Goal: Information Seeking & Learning: Learn about a topic

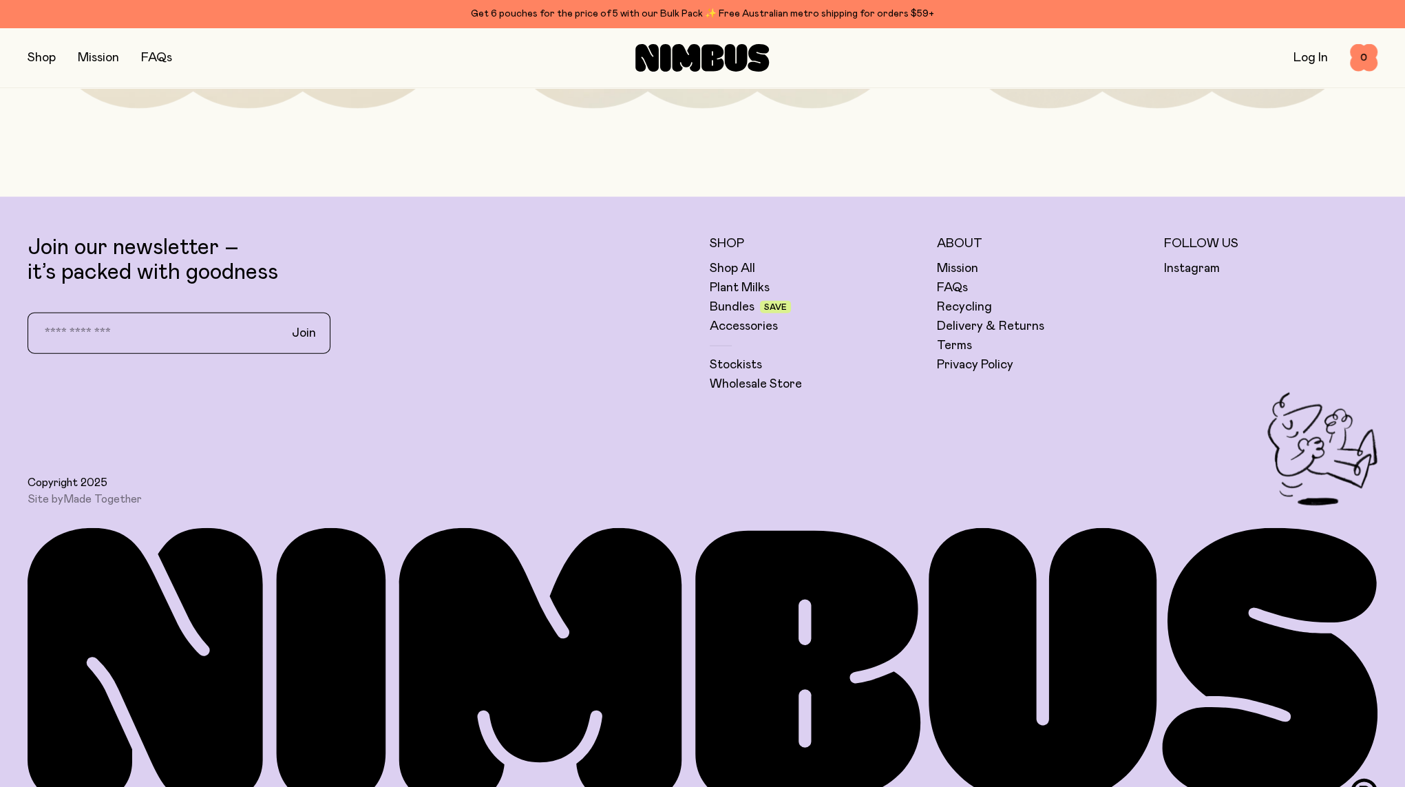
scroll to position [4160, 0]
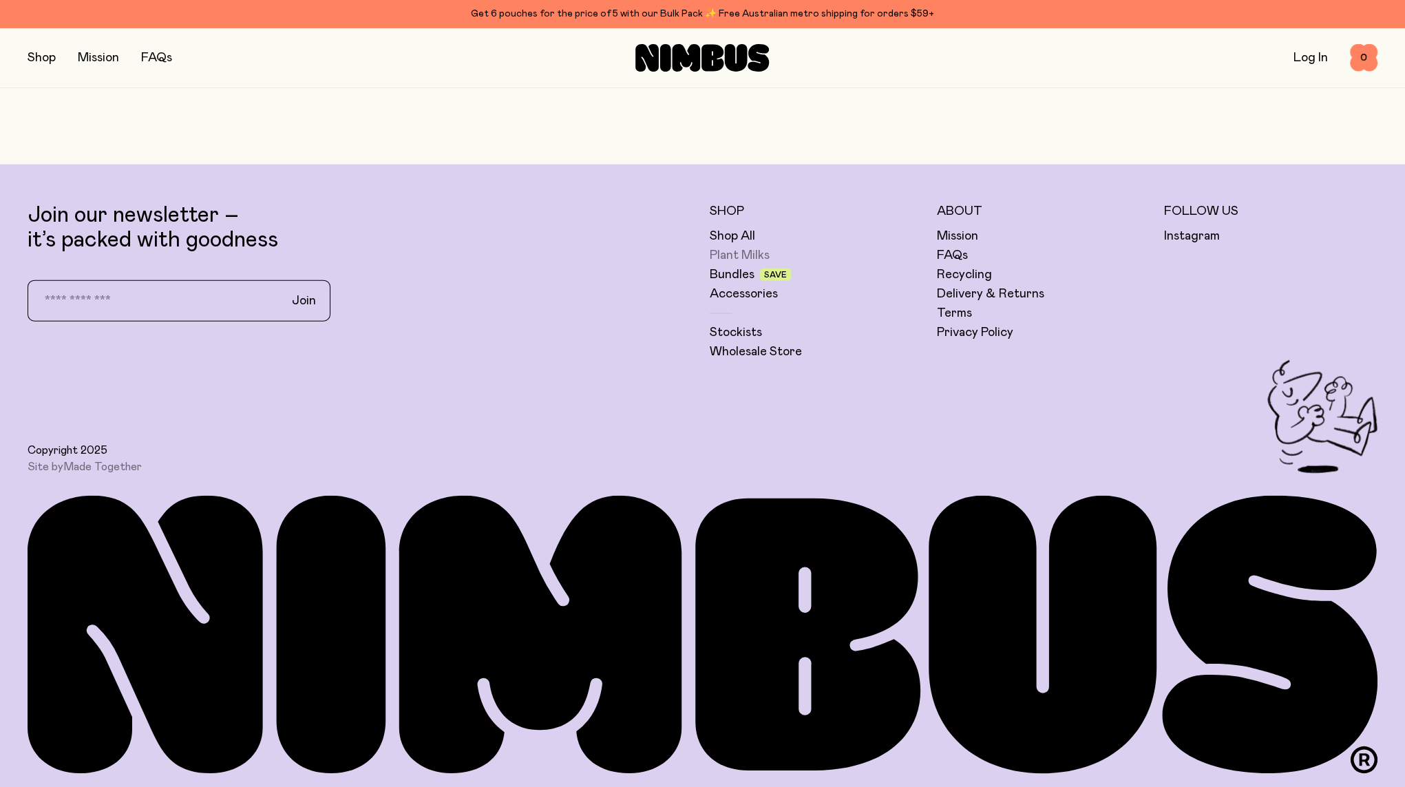
click at [723, 255] on link "Plant Milks" at bounding box center [740, 255] width 60 height 17
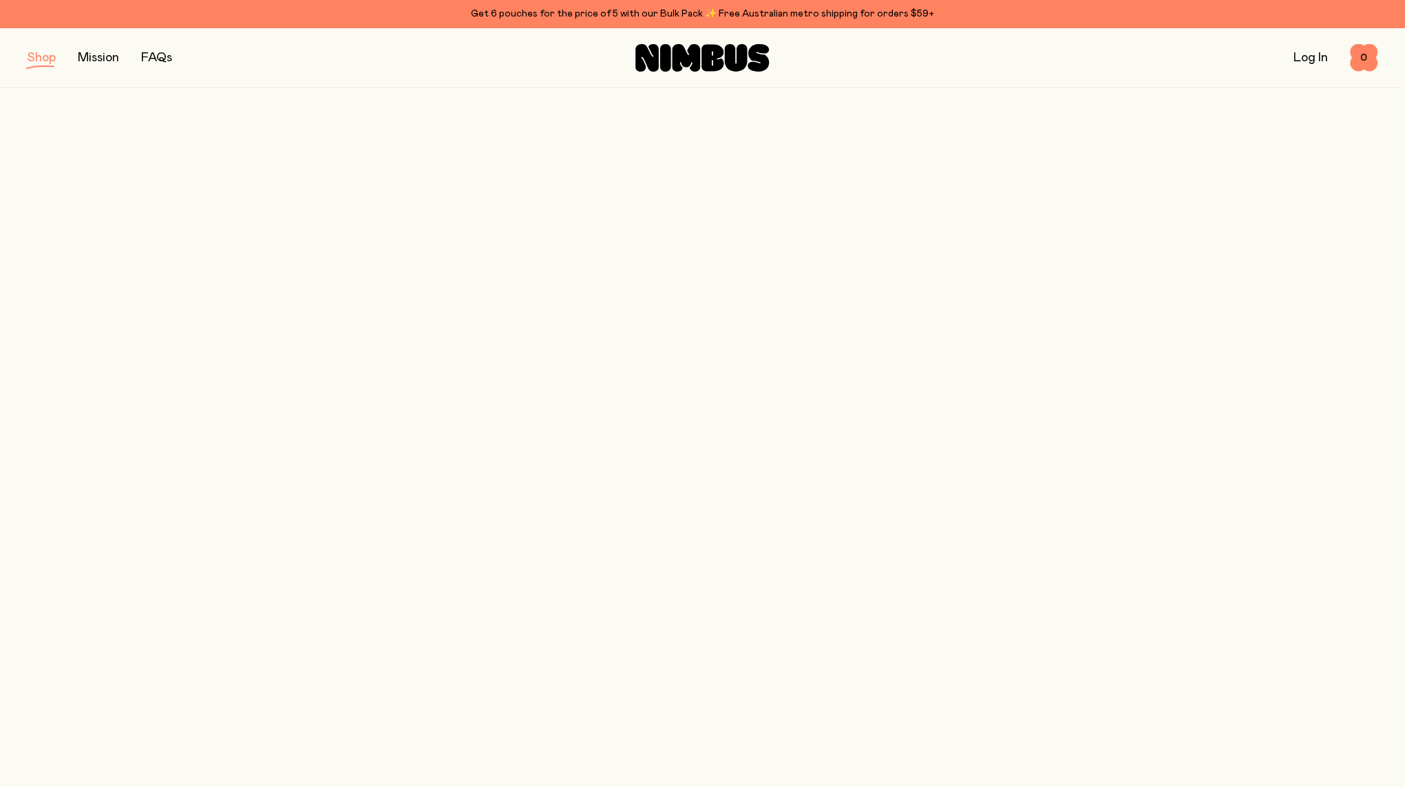
click at [723, 255] on link "Plant Milks" at bounding box center [740, 255] width 60 height 17
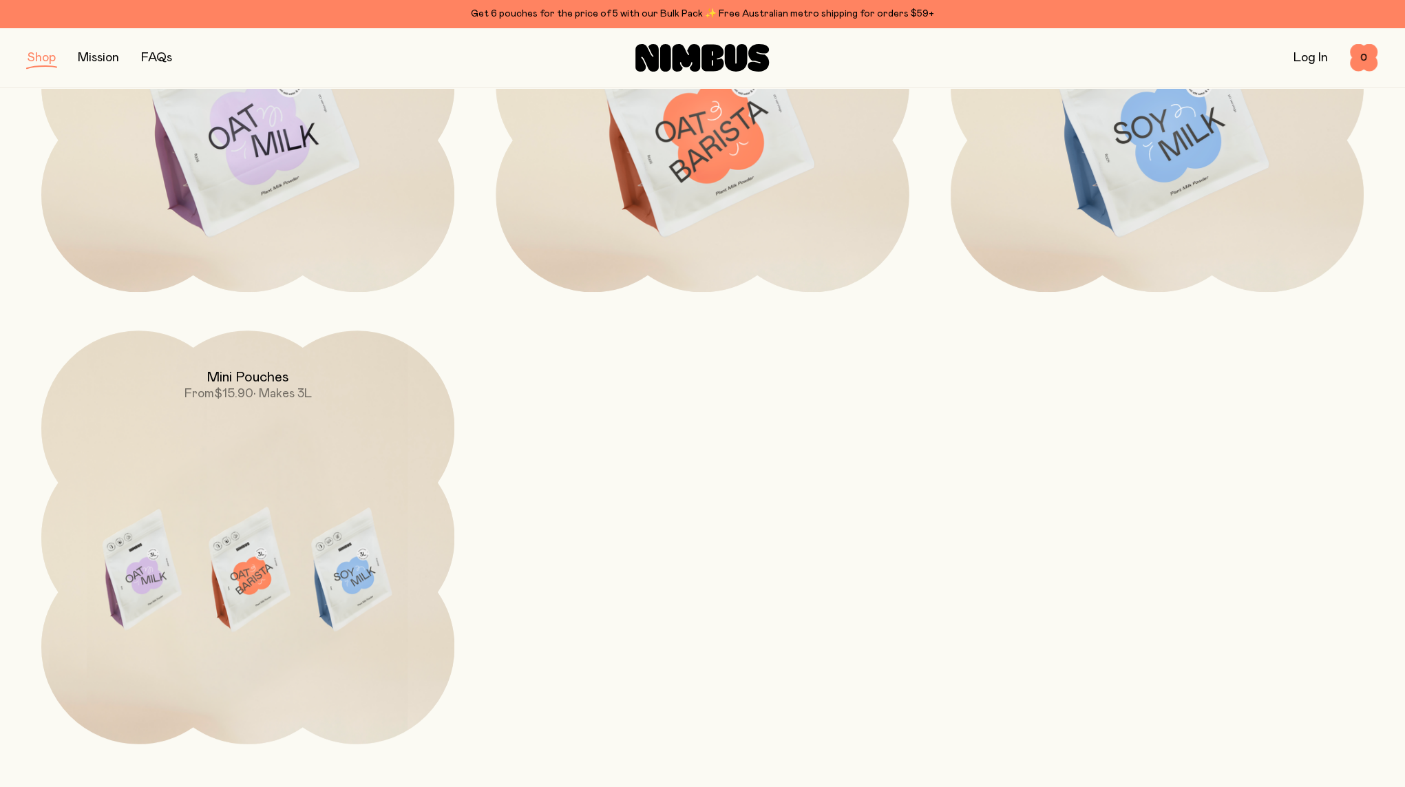
scroll to position [207, 0]
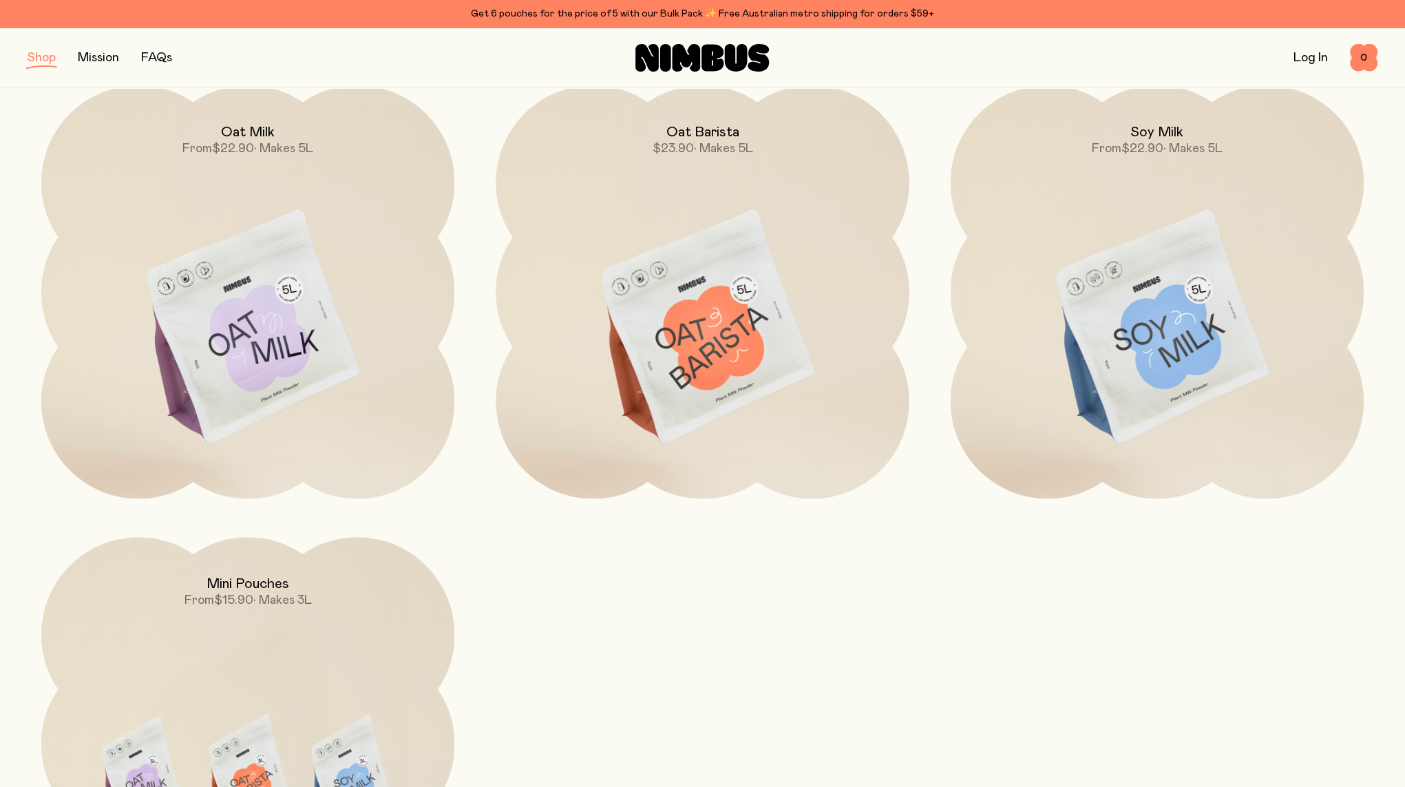
click at [1119, 338] on img at bounding box center [1157, 327] width 413 height 485
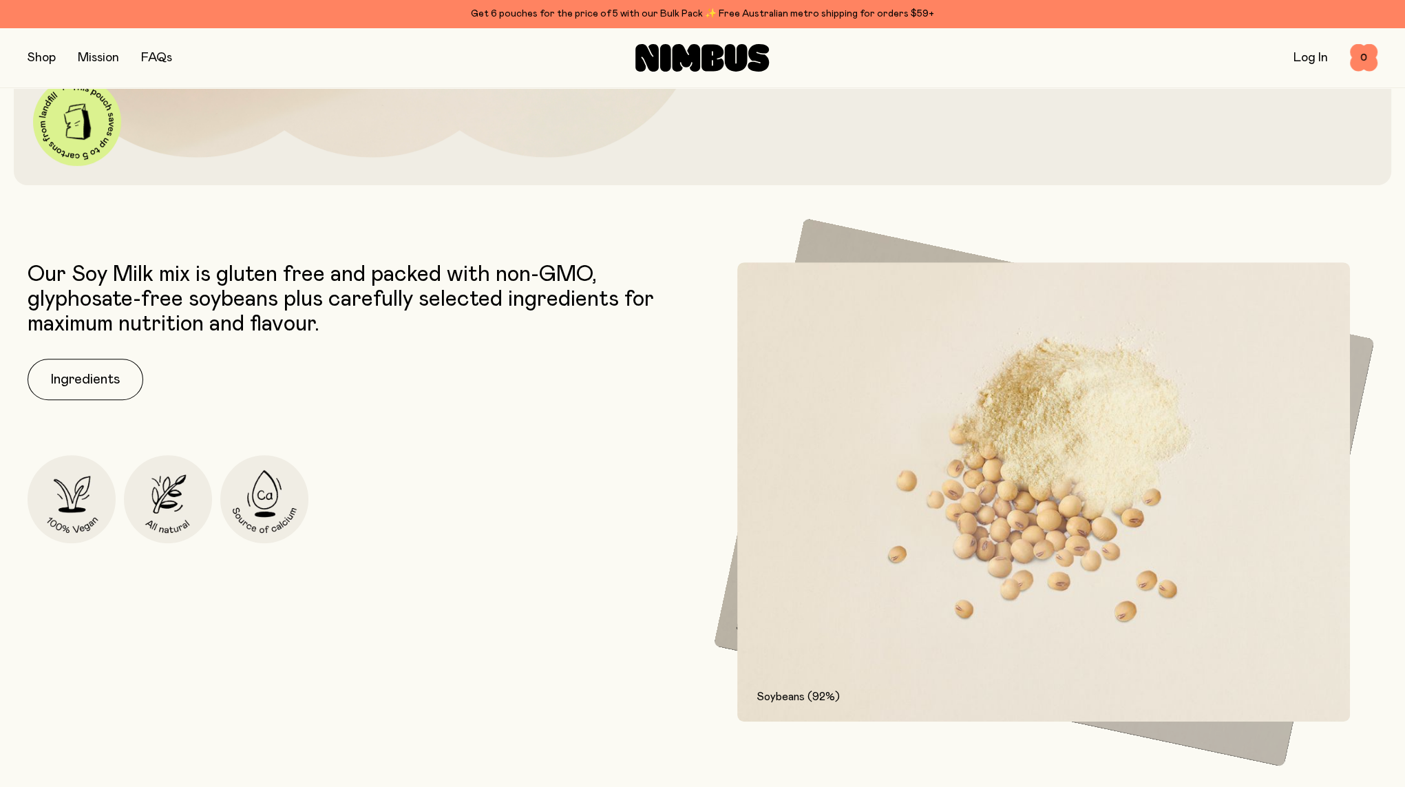
scroll to position [757, 0]
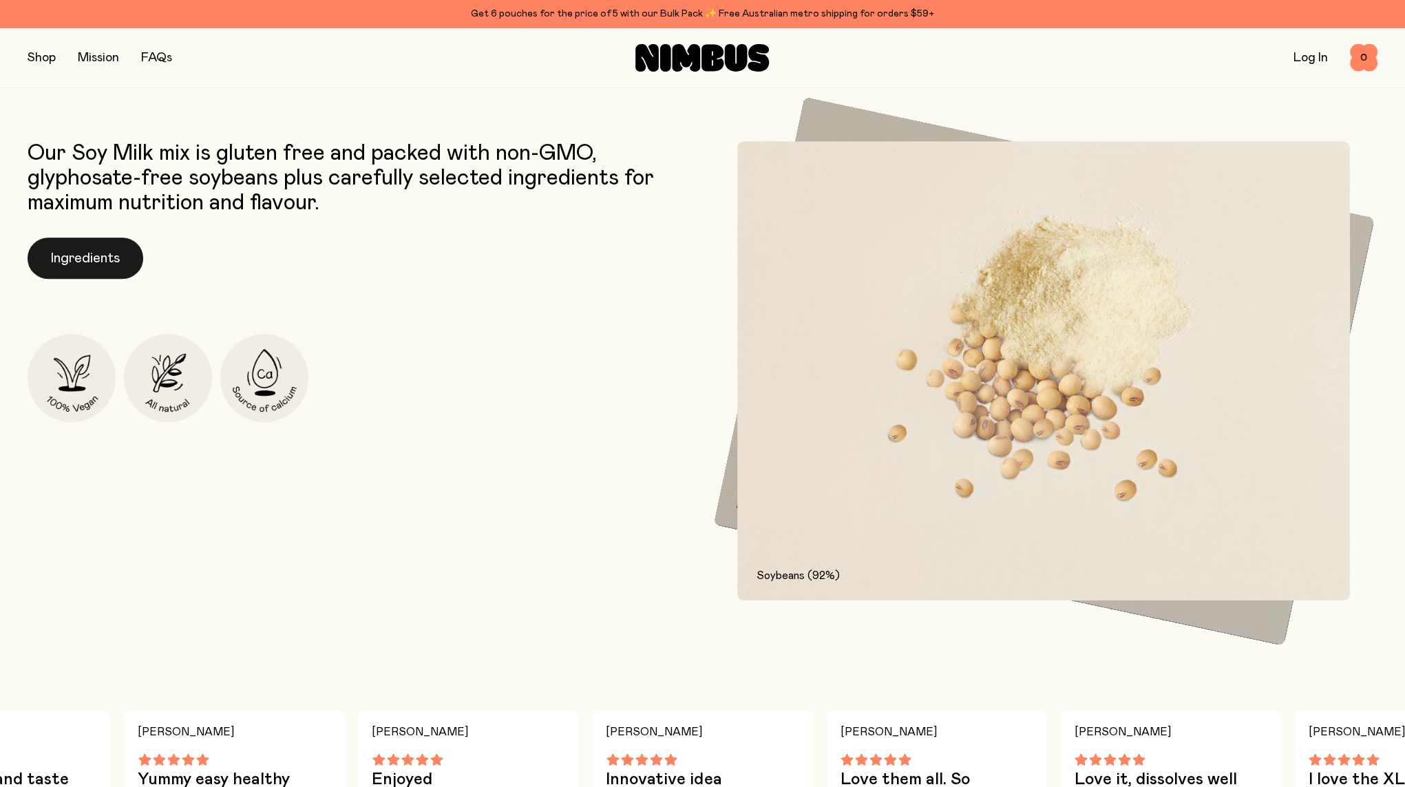
click at [76, 258] on button "Ingredients" at bounding box center [86, 258] width 116 height 41
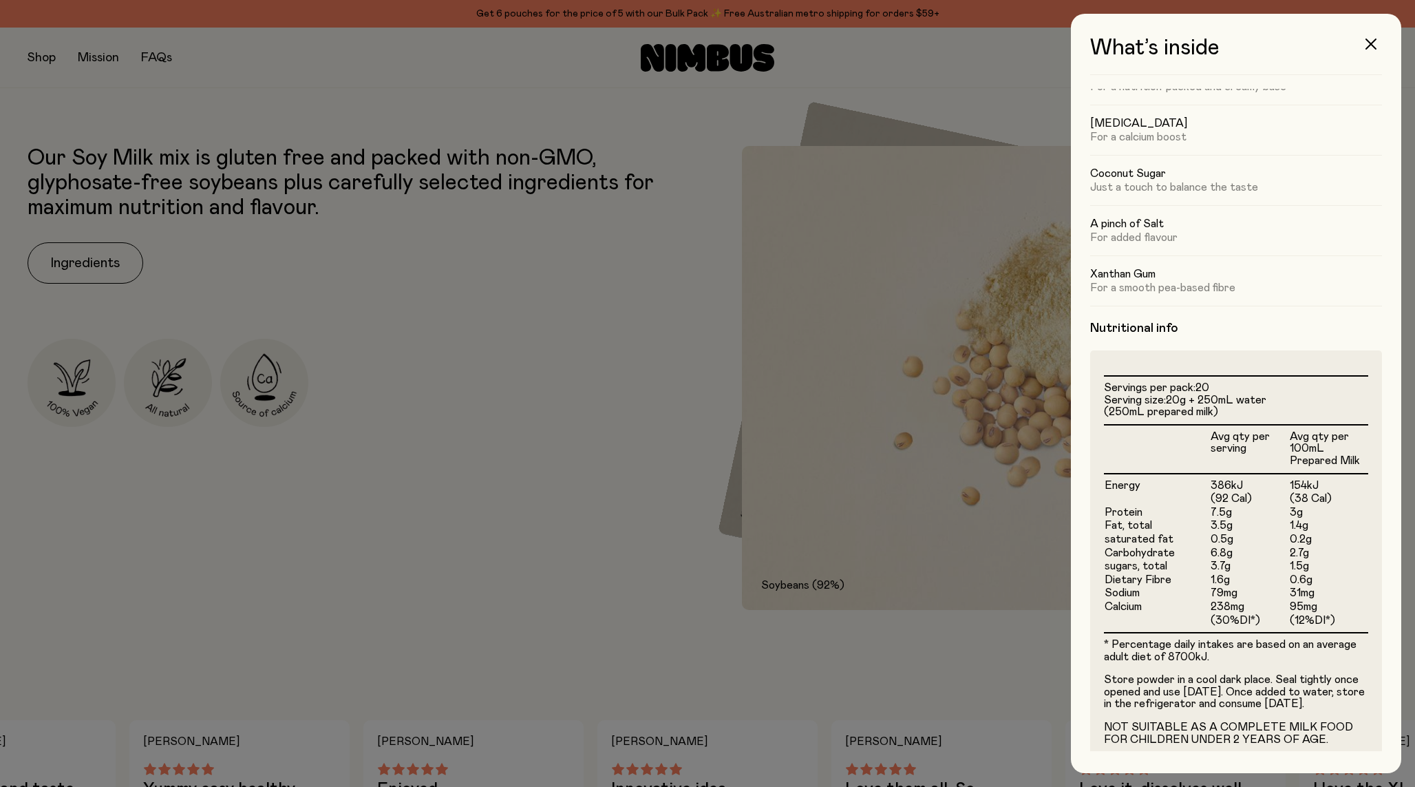
scroll to position [102, 0]
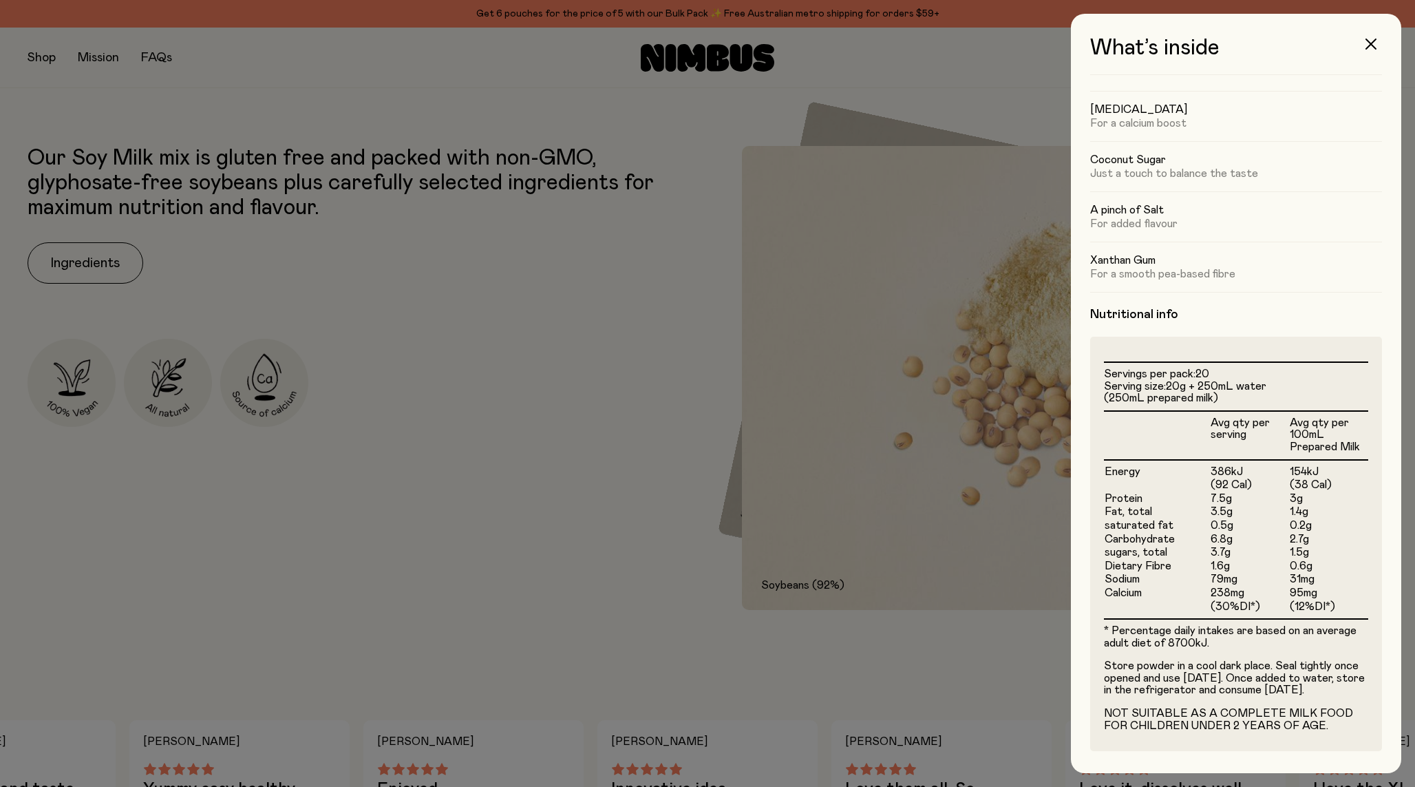
click at [918, 666] on div at bounding box center [707, 393] width 1415 height 787
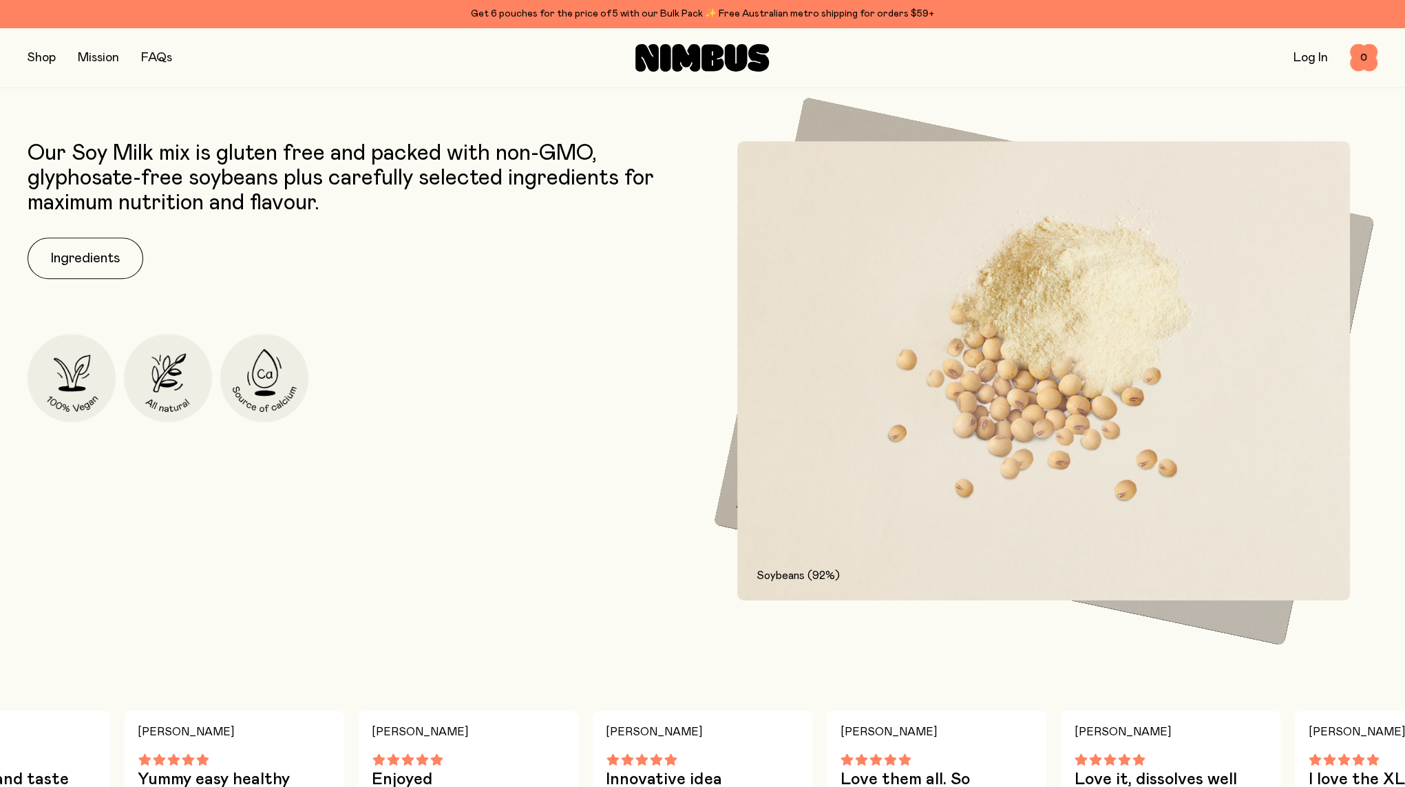
scroll to position [1170, 0]
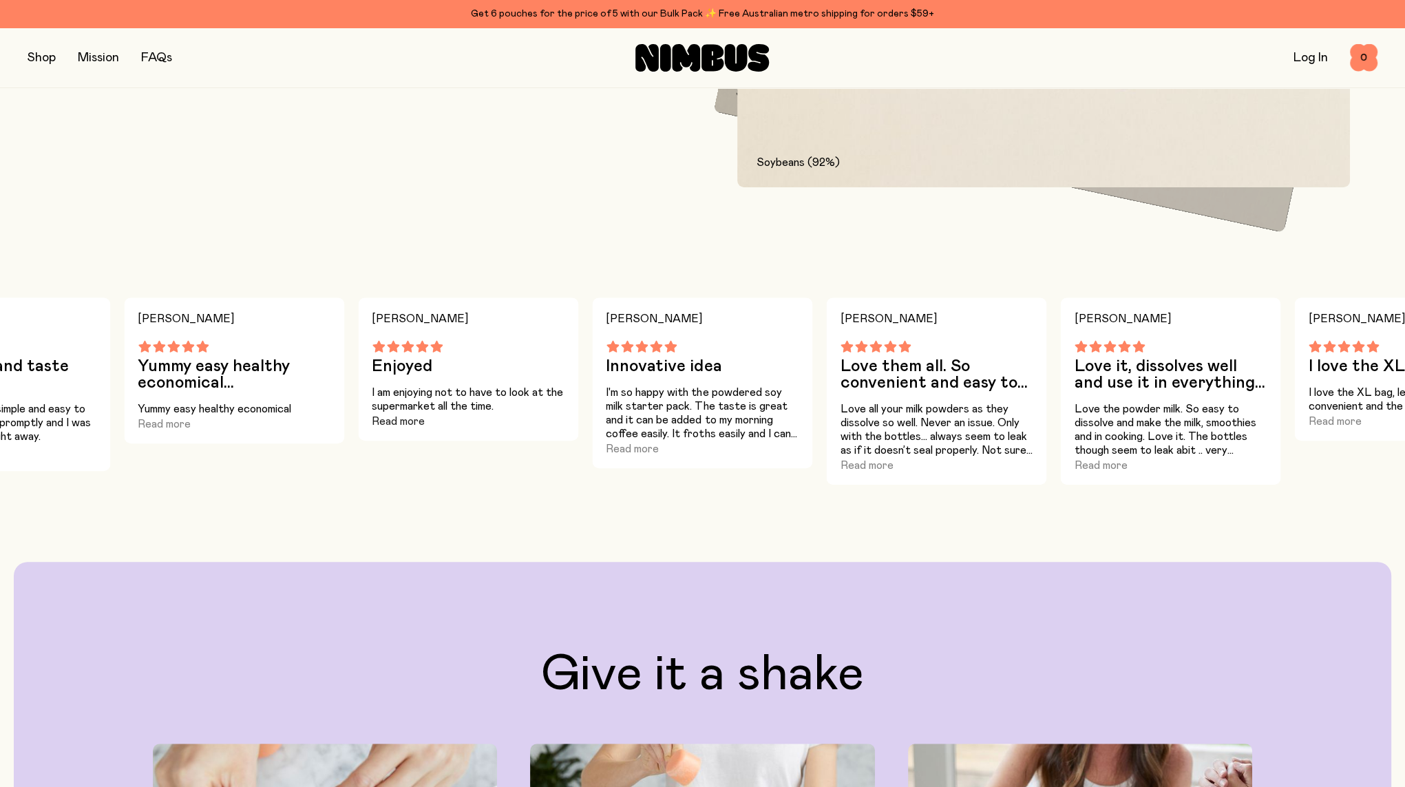
click at [407, 420] on button "Read more" at bounding box center [398, 421] width 53 height 17
click at [191, 419] on div "Yummy easy healthy economical Read more" at bounding box center [234, 417] width 193 height 30
click at [173, 423] on button "Read more" at bounding box center [164, 424] width 53 height 17
click at [34, 440] on p "The concept is so simple and easy to use. It was shipped promptly and I was abl…" at bounding box center [0, 422] width 193 height 41
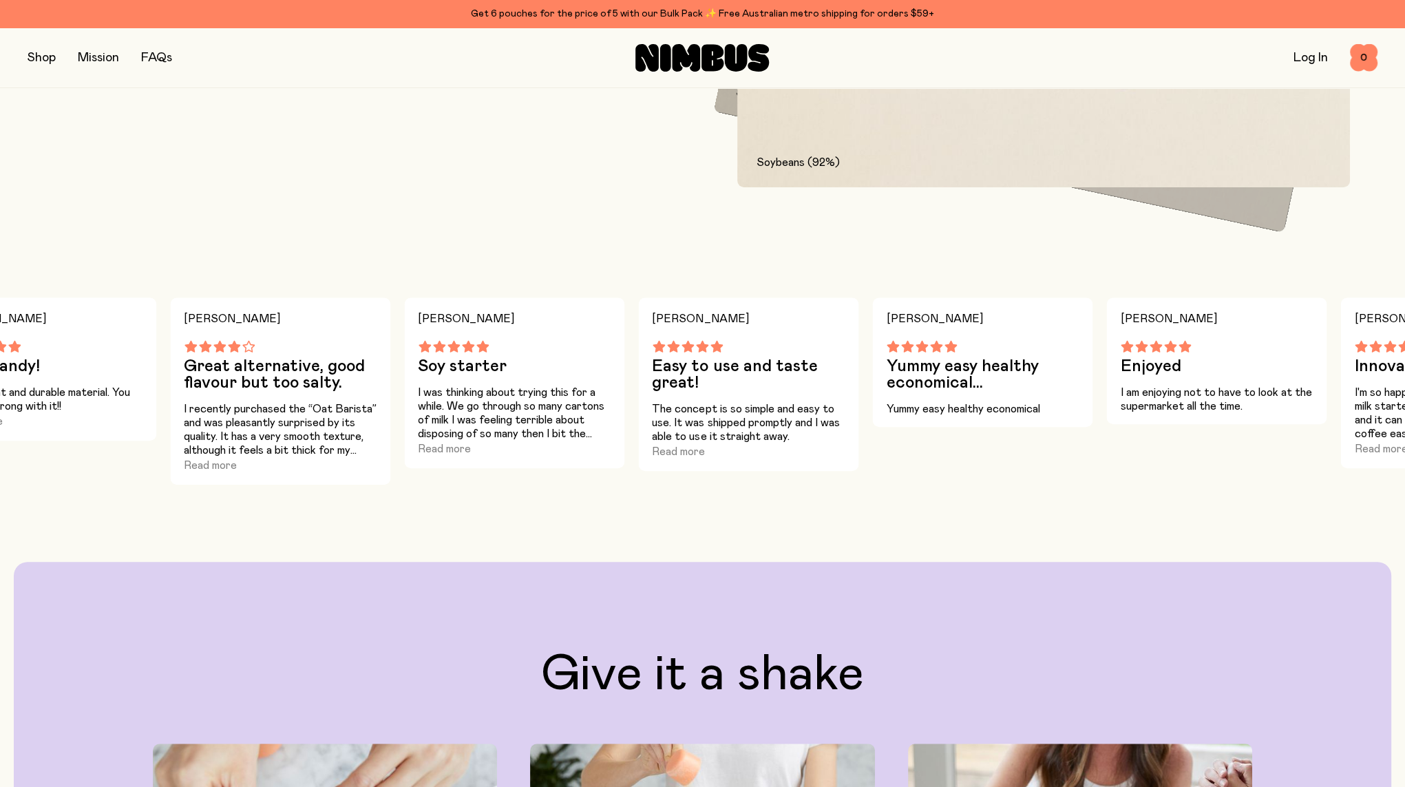
drag, startPoint x: 177, startPoint y: 459, endPoint x: 933, endPoint y: 481, distance: 756.2
click at [1106, 481] on div "[PERSON_NAME] Yummy easy healthy economical... Yummy easy healthy economical" at bounding box center [1216, 390] width 220 height 187
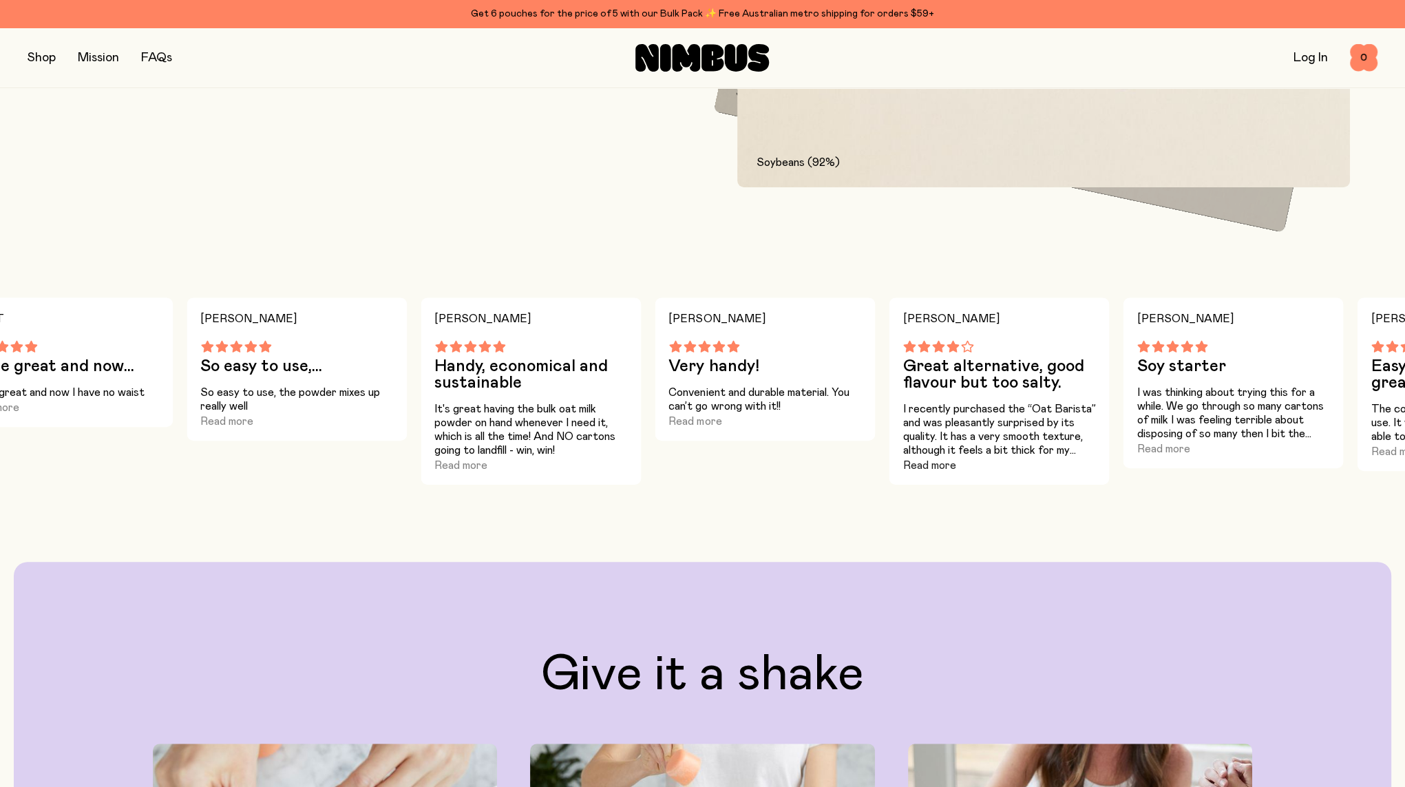
drag, startPoint x: 179, startPoint y: 418, endPoint x: 944, endPoint y: 467, distance: 766.4
click at [944, 467] on div "I recently purchased the “Oat Barista” and was pleasantly surprised by its qual…" at bounding box center [999, 438] width 193 height 72
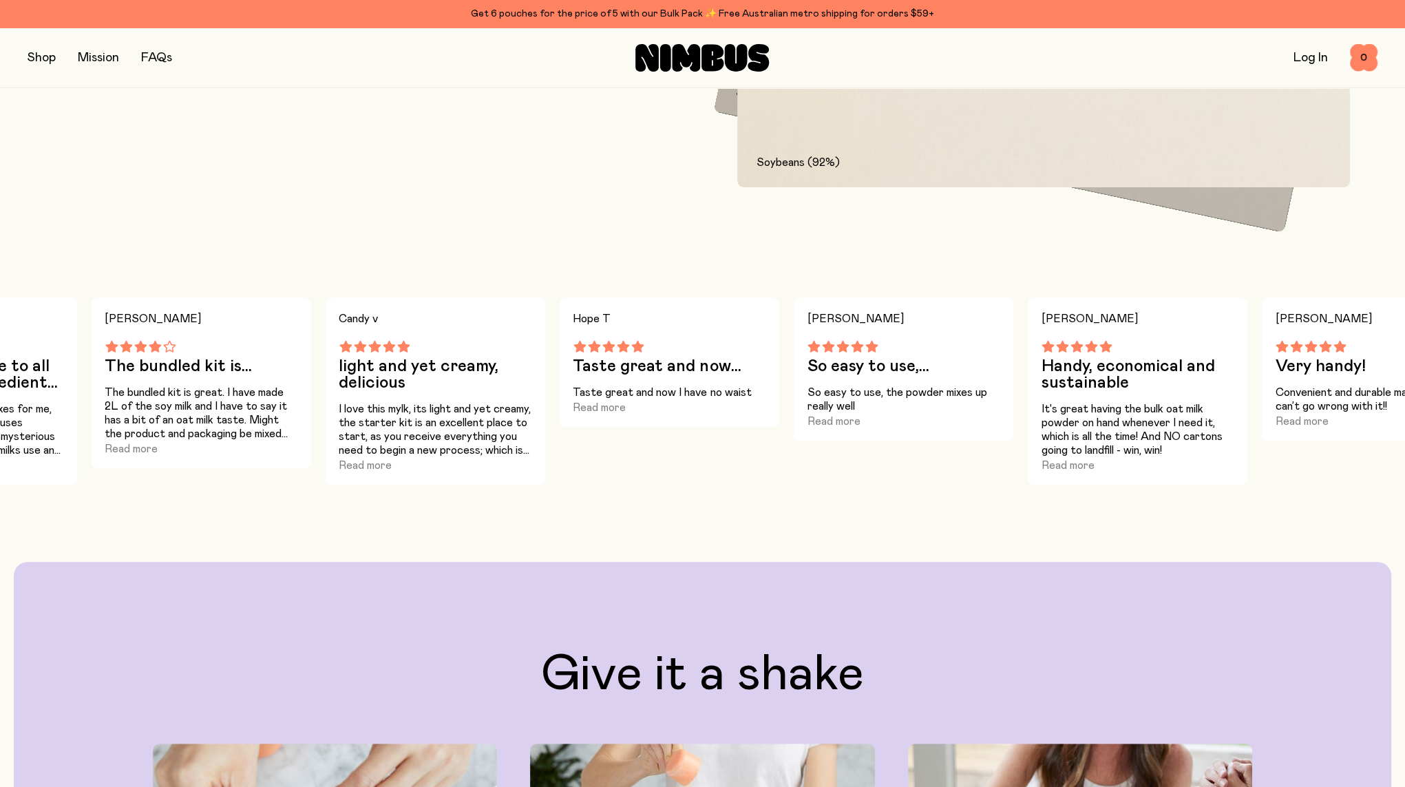
drag, startPoint x: 324, startPoint y: 428, endPoint x: 997, endPoint y: 445, distance: 673.5
click at [1027, 445] on div "[PERSON_NAME] F So easy to use,... So easy to use, the powder mixes up really w…" at bounding box center [1137, 390] width 220 height 187
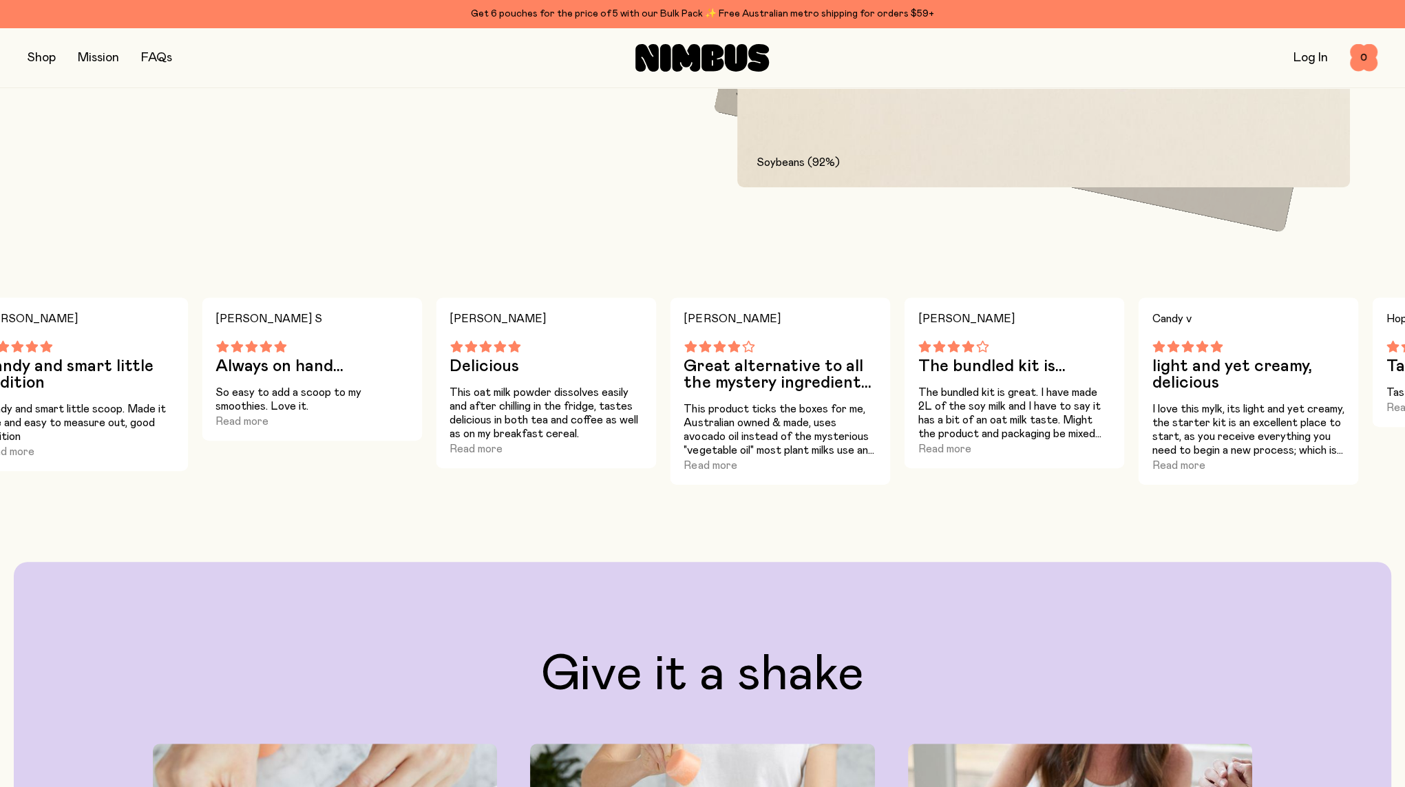
drag, startPoint x: 240, startPoint y: 404, endPoint x: 1027, endPoint y: 436, distance: 788.2
click at [1026, 436] on p "The bundled kit is great. I have made 2L of the soy milk and I have to say it h…" at bounding box center [1014, 413] width 193 height 55
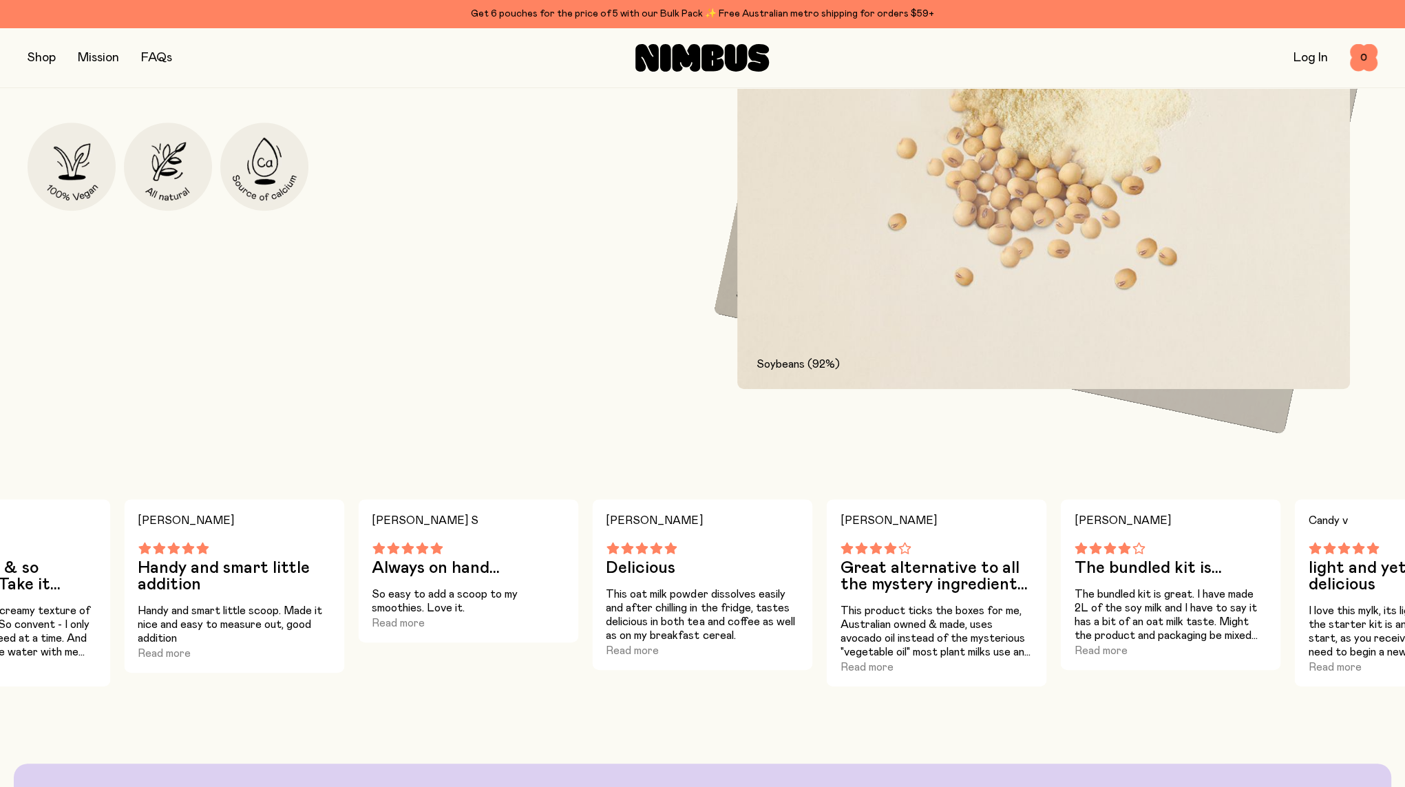
scroll to position [1033, 0]
